Goal: Task Accomplishment & Management: Complete application form

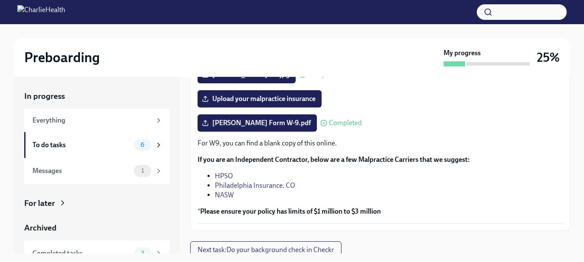
scroll to position [213, 0]
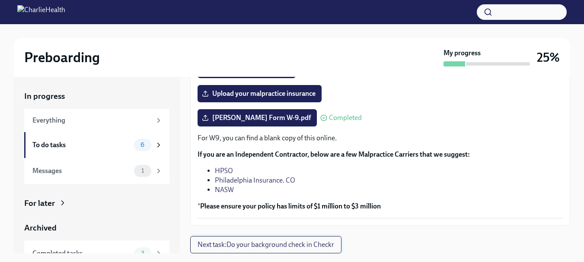
click at [323, 245] on span "Next task : Do your background check in Checkr" at bounding box center [265, 245] width 137 height 9
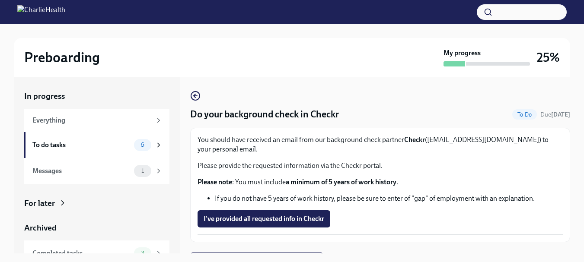
drag, startPoint x: 570, startPoint y: 196, endPoint x: 571, endPoint y: 225, distance: 29.0
click at [571, 225] on div "Preboarding My progress 25% In progress Everything To do tasks 6 Messages 1 For…" at bounding box center [292, 151] width 584 height 254
click at [155, 146] on icon at bounding box center [159, 145] width 8 height 8
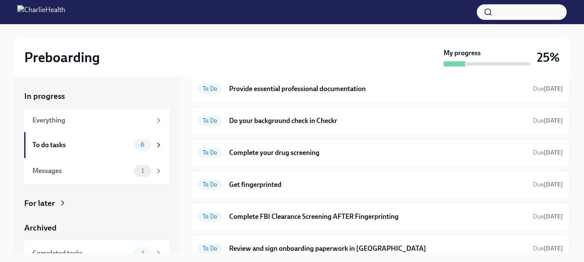
scroll to position [35, 0]
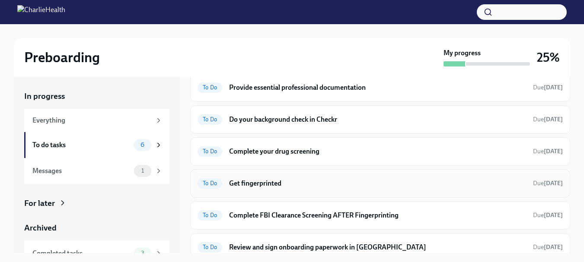
click at [275, 182] on h6 "Get fingerprinted" at bounding box center [377, 184] width 297 height 10
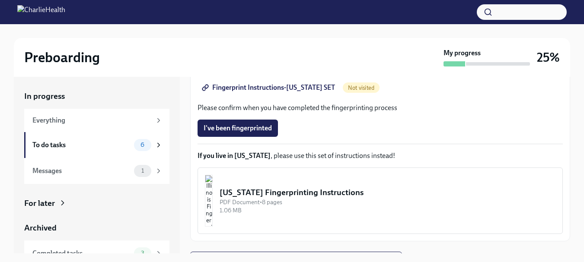
scroll to position [214, 0]
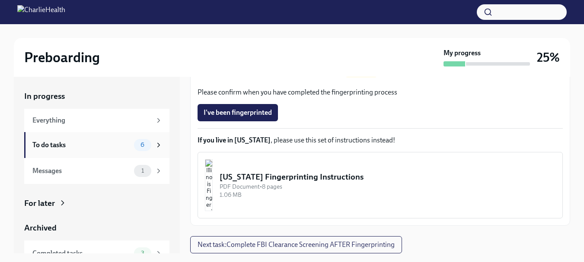
click at [155, 143] on icon at bounding box center [159, 145] width 8 height 8
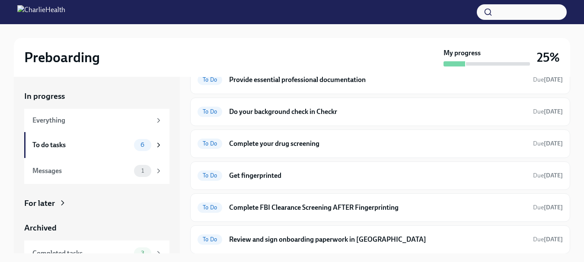
scroll to position [44, 0]
click at [356, 238] on h6 "Review and sign onboarding paperwork in [GEOGRAPHIC_DATA]" at bounding box center [377, 240] width 297 height 10
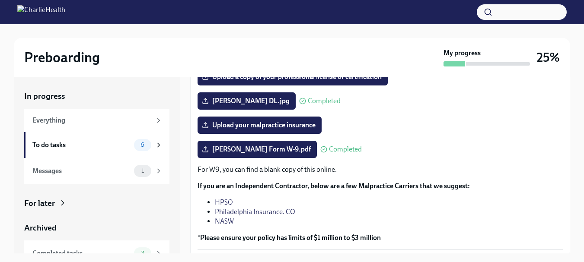
scroll to position [213, 0]
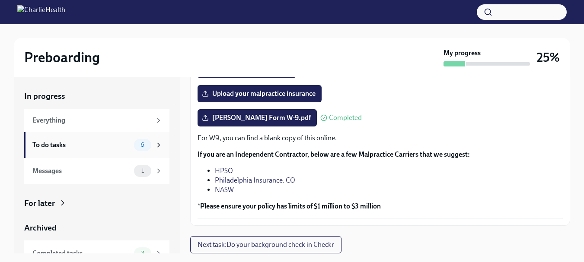
click at [144, 145] on div "6" at bounding box center [142, 145] width 17 height 12
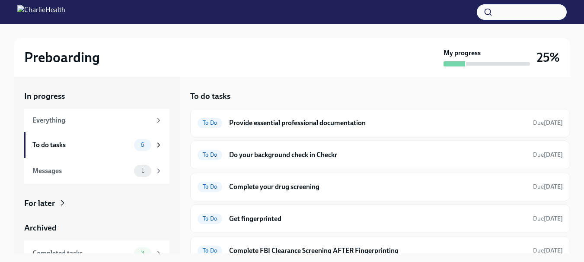
scroll to position [44, 0]
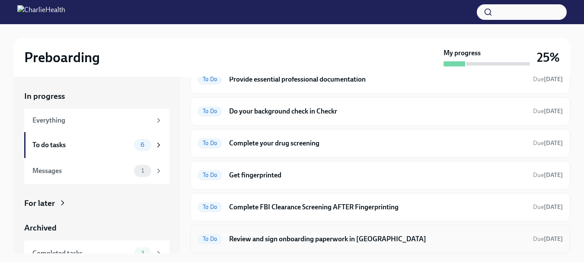
click at [362, 239] on h6 "Review and sign onboarding paperwork in [GEOGRAPHIC_DATA]" at bounding box center [377, 240] width 297 height 10
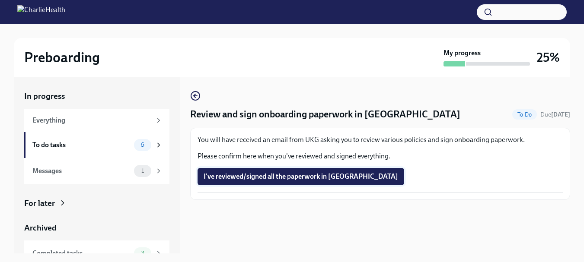
click at [269, 182] on button "I've reviewed/signed all the paperwork in [GEOGRAPHIC_DATA]" at bounding box center [300, 176] width 207 height 17
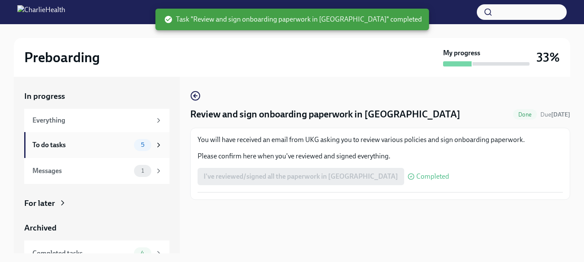
click at [75, 143] on div "To do tasks" at bounding box center [81, 145] width 98 height 10
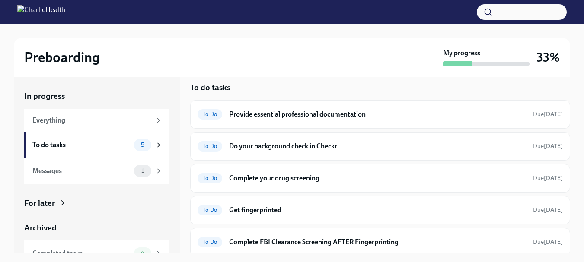
scroll to position [12, 0]
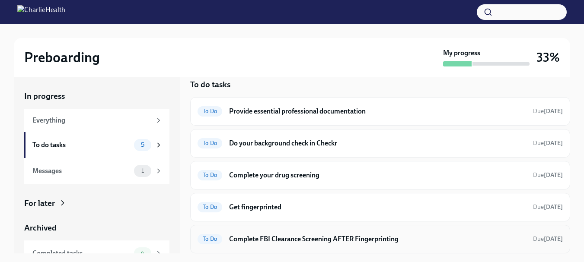
click at [399, 238] on h6 "Complete FBI Clearance Screening AFTER Fingerprinting" at bounding box center [377, 240] width 297 height 10
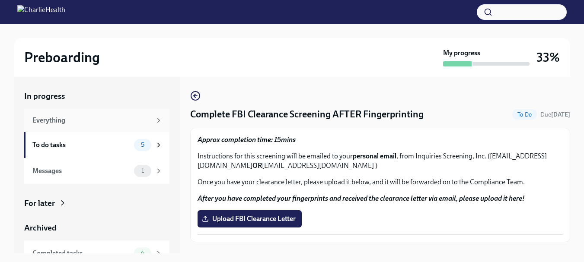
scroll to position [16, 0]
